Goal: Transaction & Acquisition: Purchase product/service

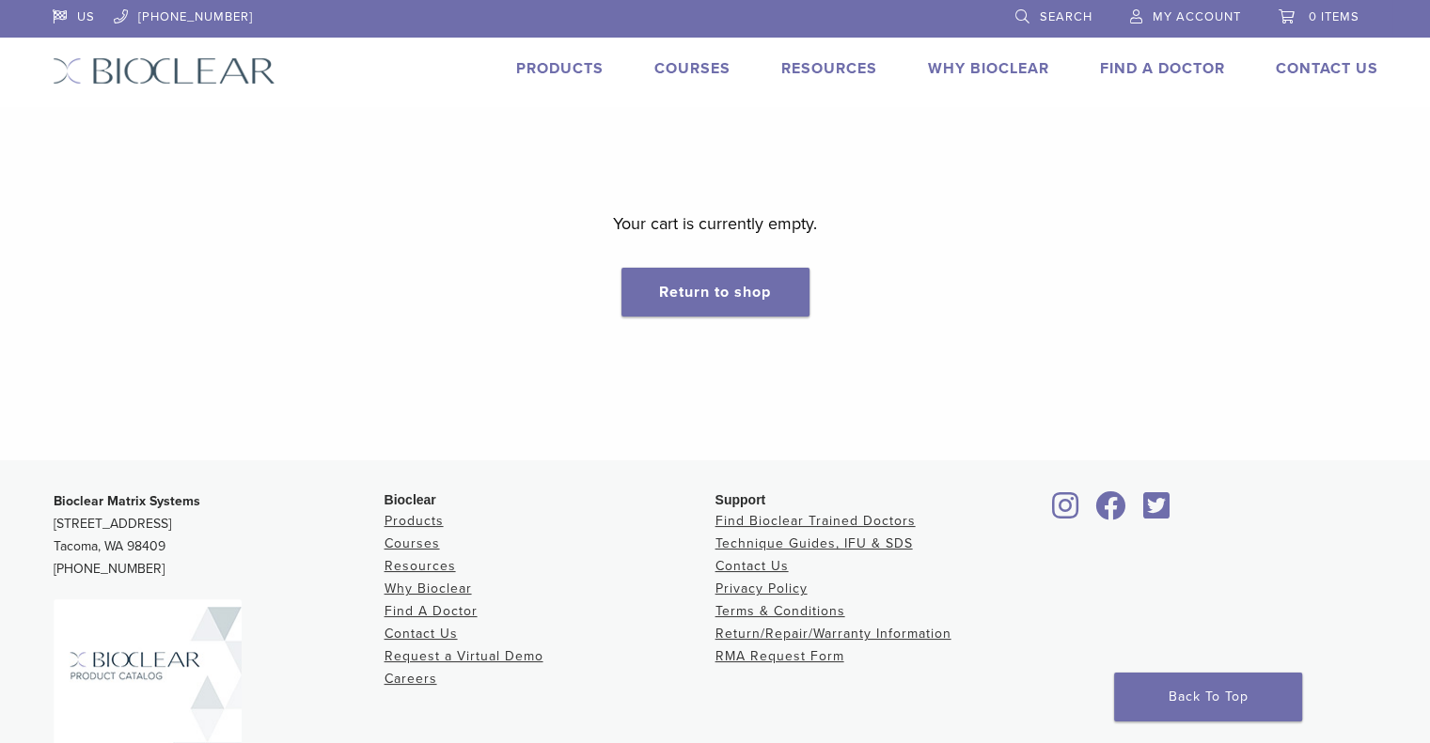
click at [556, 63] on link "Products" at bounding box center [559, 68] width 87 height 19
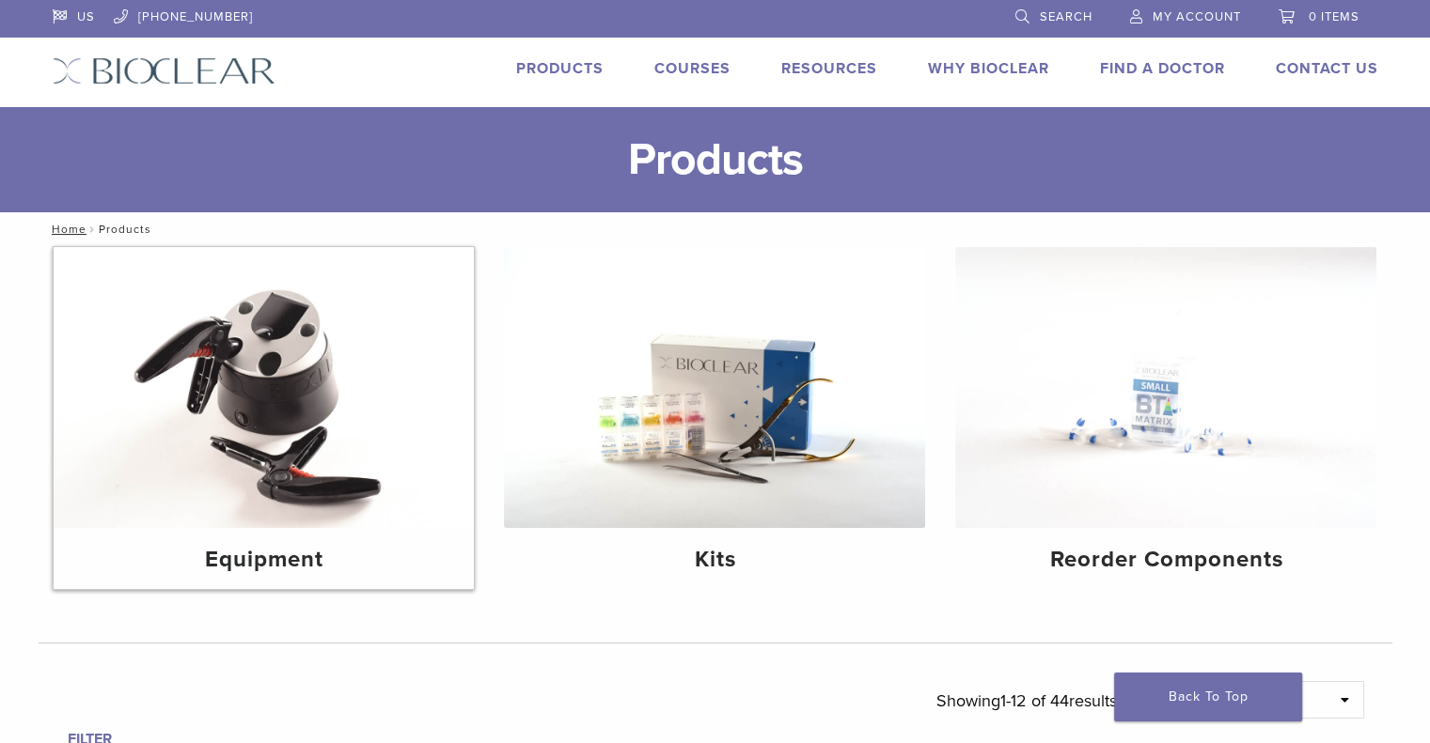
click at [290, 363] on img at bounding box center [264, 387] width 421 height 281
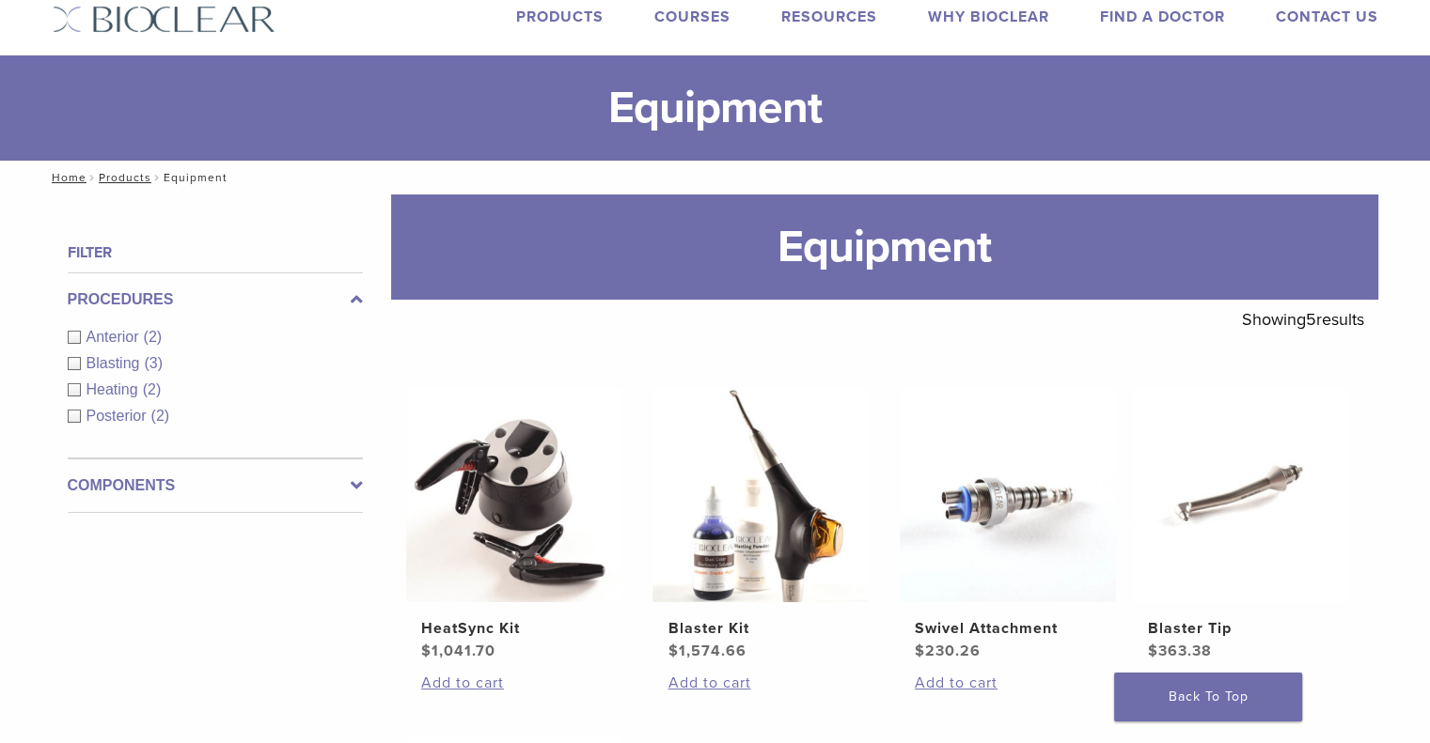
scroll to position [188, 0]
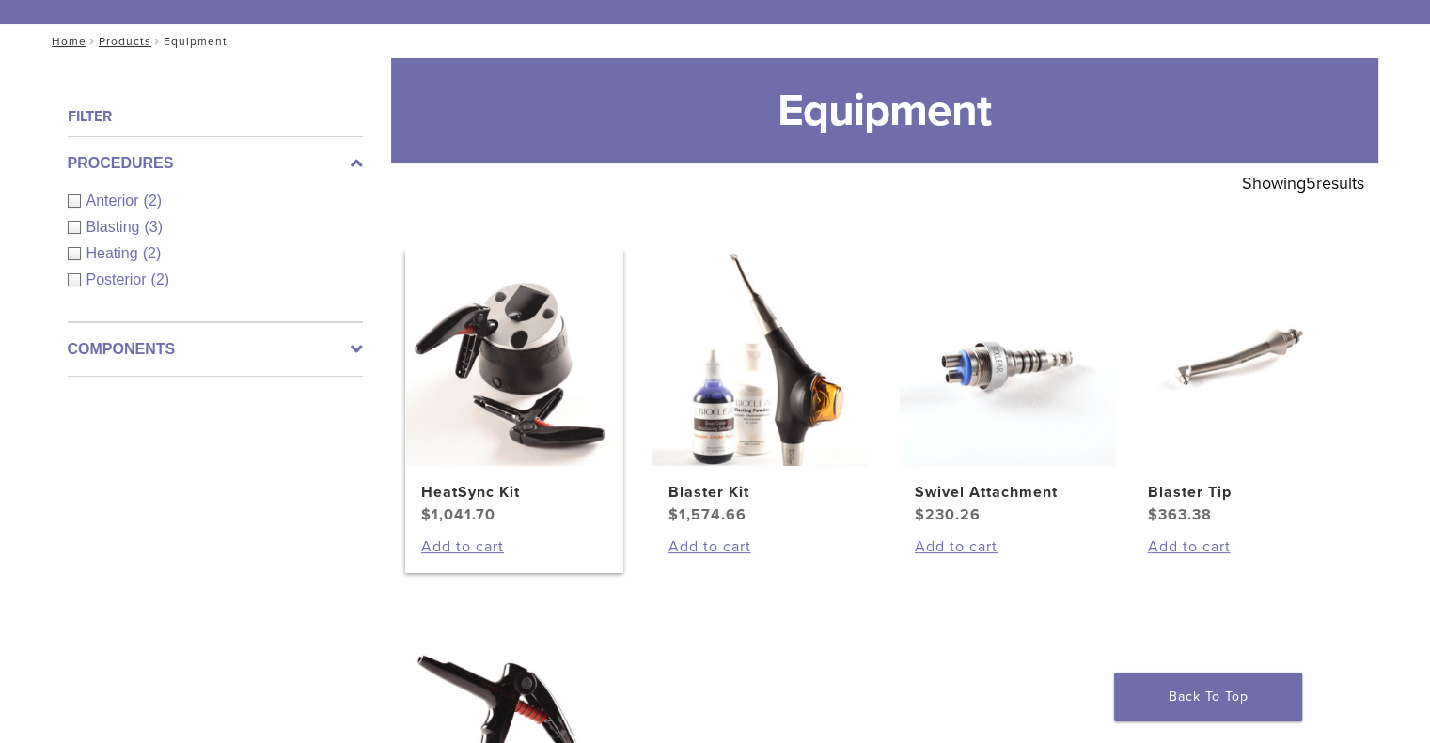
click at [518, 325] on img at bounding box center [514, 358] width 216 height 216
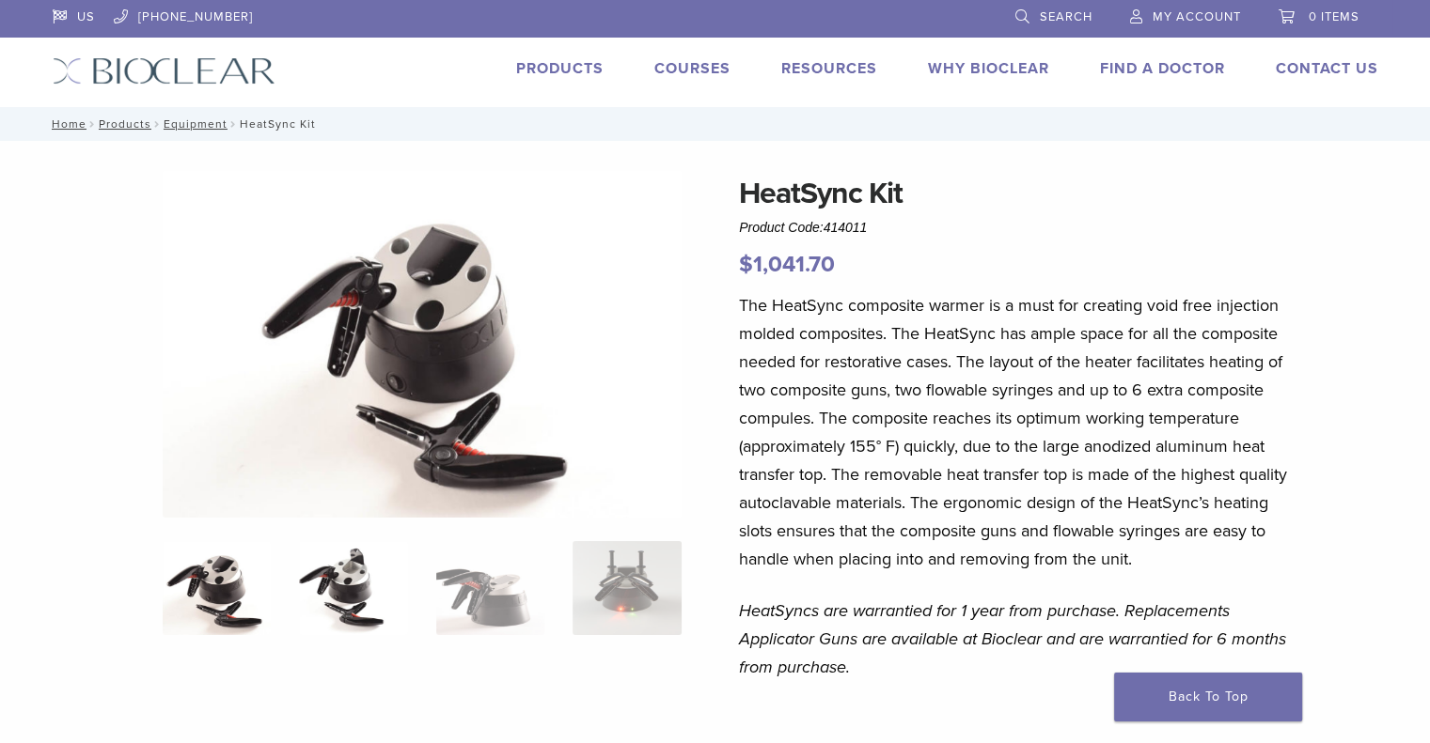
click at [342, 557] on img at bounding box center [353, 588] width 108 height 94
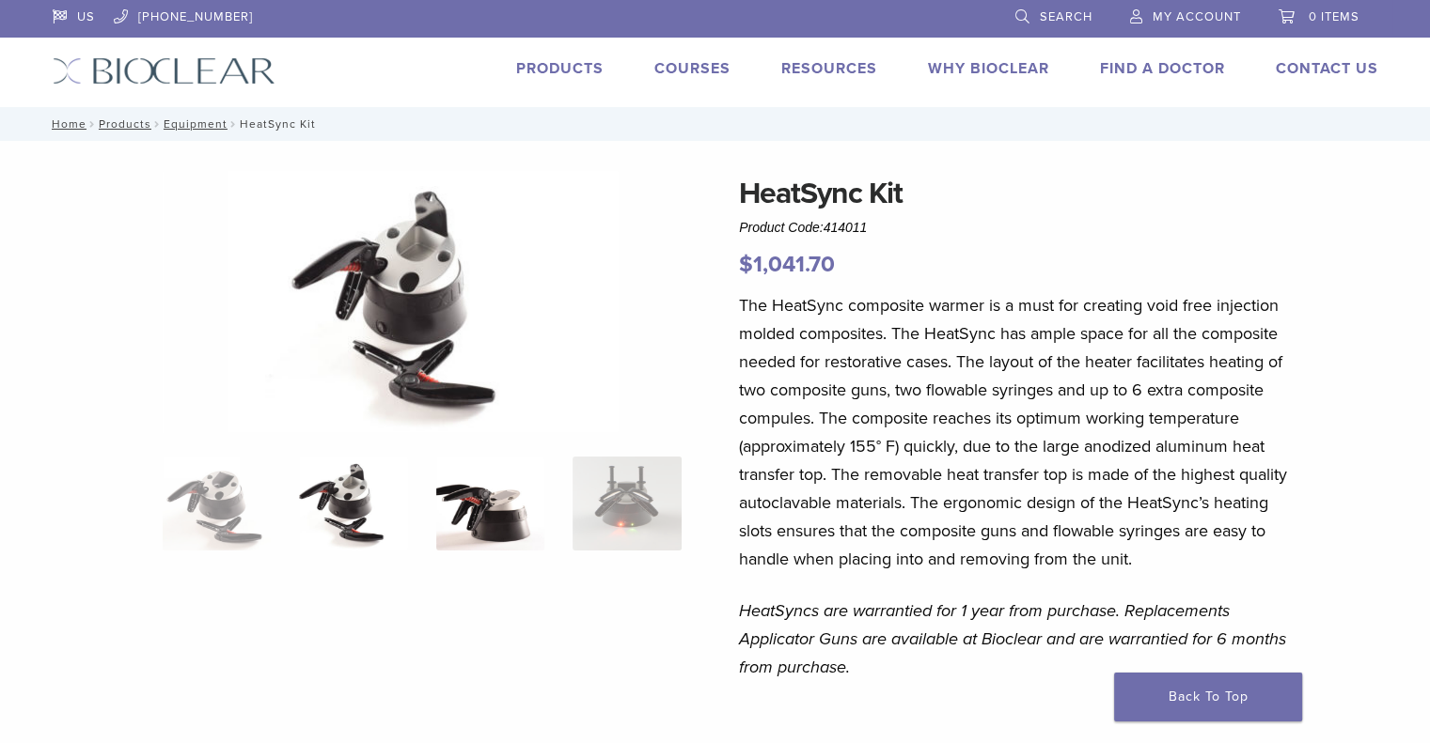
click at [498, 543] on img at bounding box center [490, 504] width 108 height 94
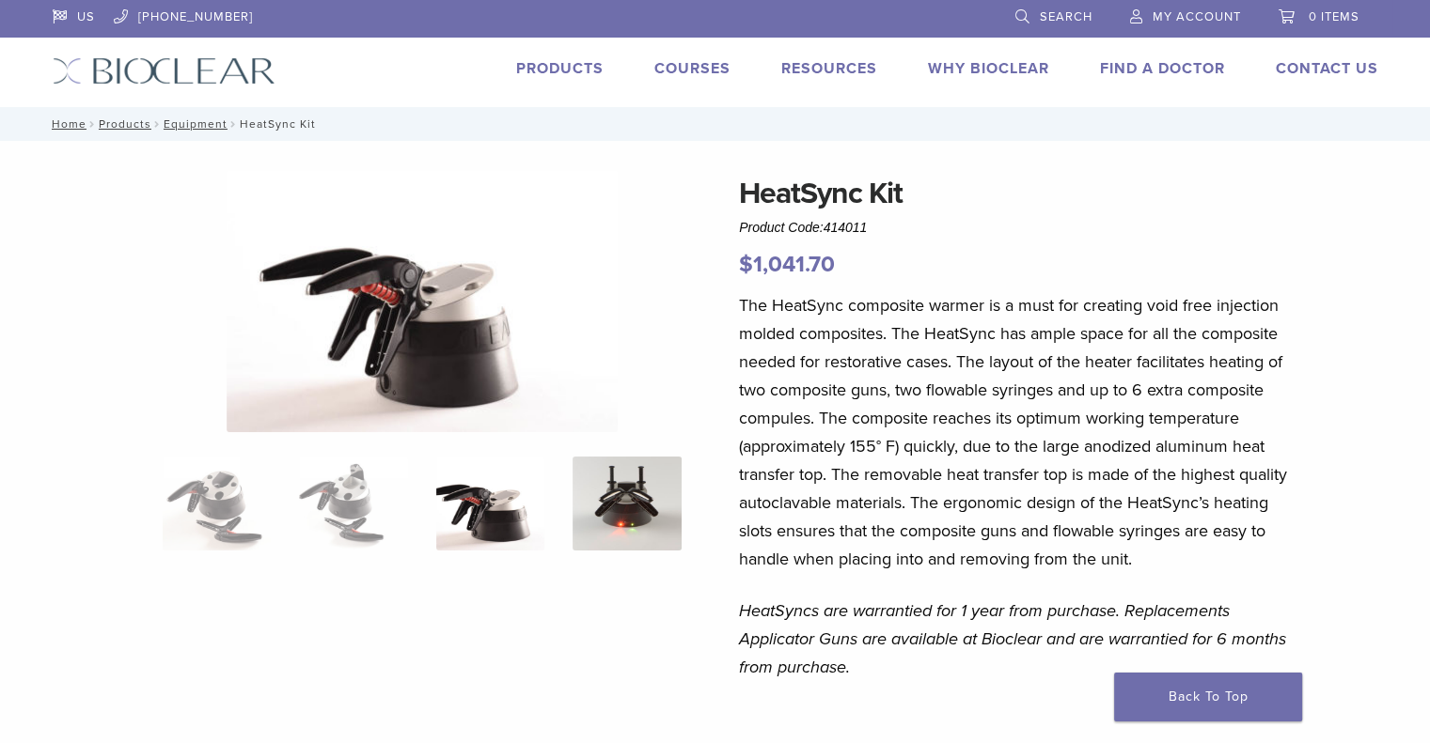
click at [613, 508] on img at bounding box center [626, 504] width 108 height 94
